Goal: Task Accomplishment & Management: Manage account settings

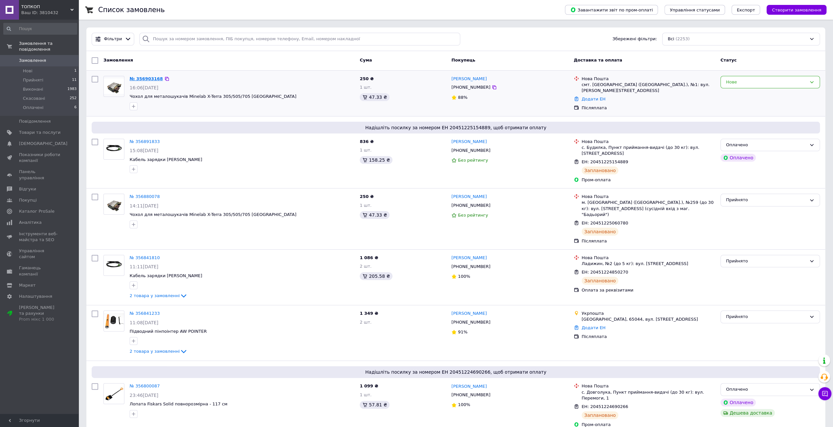
click at [145, 81] on link "№ 356903168" at bounding box center [146, 78] width 33 height 5
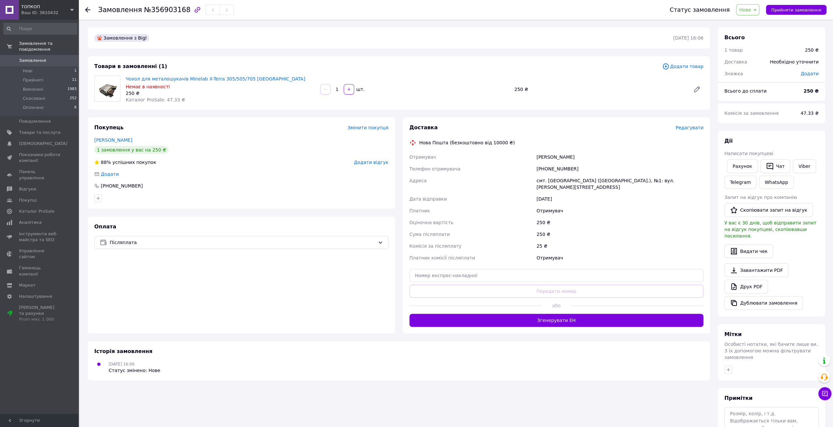
click at [809, 75] on span "Додати" at bounding box center [810, 73] width 18 height 5
drag, startPoint x: 758, startPoint y: 102, endPoint x: 747, endPoint y: 102, distance: 10.5
click at [747, 102] on input "text" at bounding box center [764, 100] width 39 height 13
type input "50"
click at [806, 119] on button "Зберегти" at bounding box center [797, 118] width 33 height 13
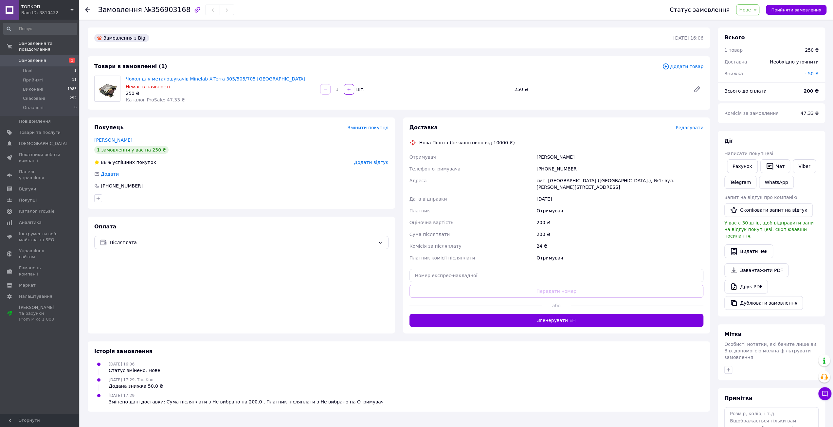
click at [759, 7] on span "Нове" at bounding box center [747, 9] width 23 height 11
click at [763, 20] on li "Прийнято" at bounding box center [752, 23] width 30 height 10
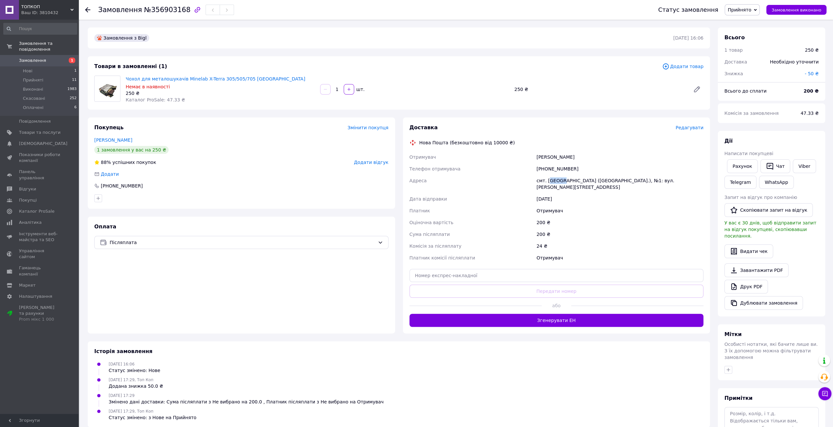
drag, startPoint x: 549, startPoint y: 179, endPoint x: 560, endPoint y: 185, distance: 12.6
click at [560, 185] on div "смт. [GEOGRAPHIC_DATA] ([GEOGRAPHIC_DATA].), №1: вул. [PERSON_NAME][STREET_ADDR…" at bounding box center [620, 184] width 170 height 18
copy div "мпіль"
drag, startPoint x: 544, startPoint y: 169, endPoint x: 573, endPoint y: 171, distance: 28.5
click at [573, 171] on div "[PHONE_NUMBER]" at bounding box center [620, 169] width 170 height 12
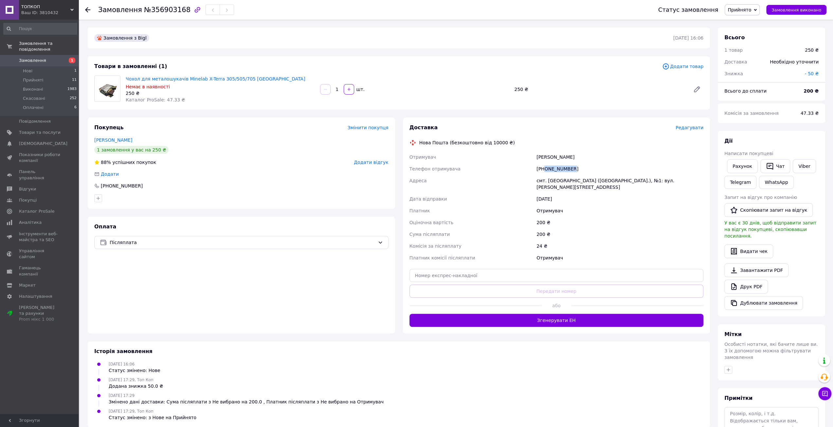
copy div "0983048890"
drag, startPoint x: 540, startPoint y: 156, endPoint x: 572, endPoint y: 158, distance: 31.5
click at [572, 158] on div "[PERSON_NAME]" at bounding box center [620, 157] width 170 height 12
copy div "евчук Андрій"
